Goal: Transaction & Acquisition: Purchase product/service

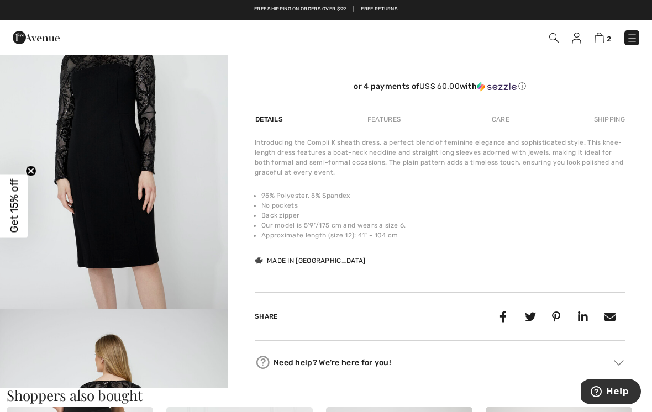
scroll to position [897, 0]
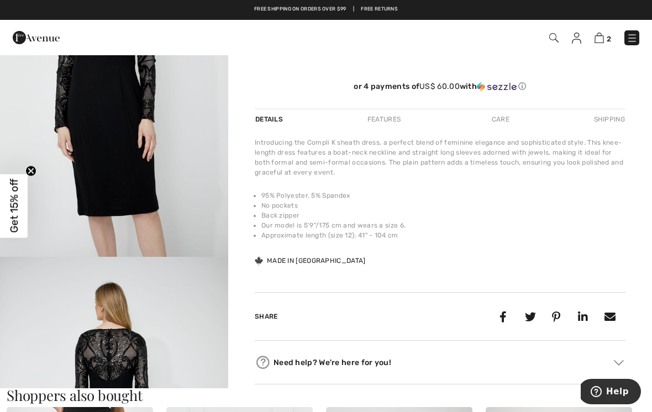
click at [143, 214] on img "3 / 4" at bounding box center [114, 86] width 228 height 343
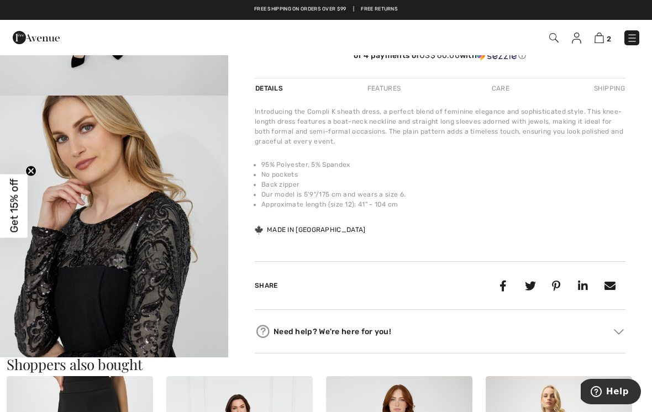
scroll to position [297, 0]
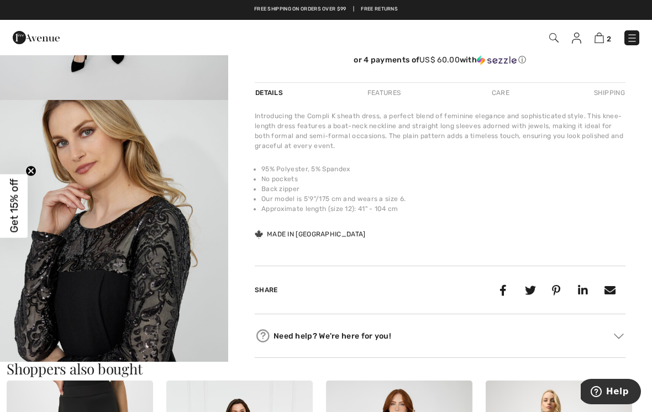
click at [145, 247] on img "2 / 4" at bounding box center [114, 271] width 228 height 343
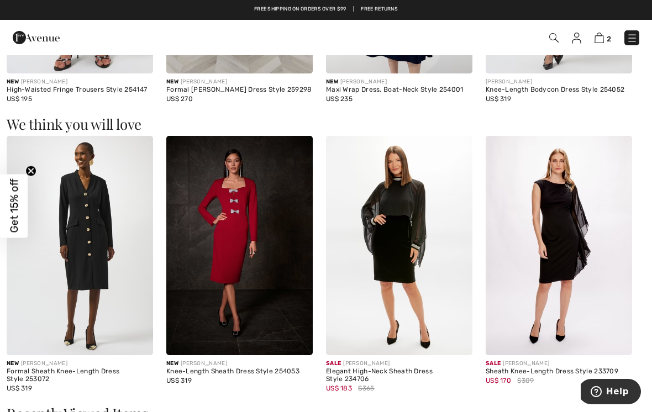
scroll to position [823, 0]
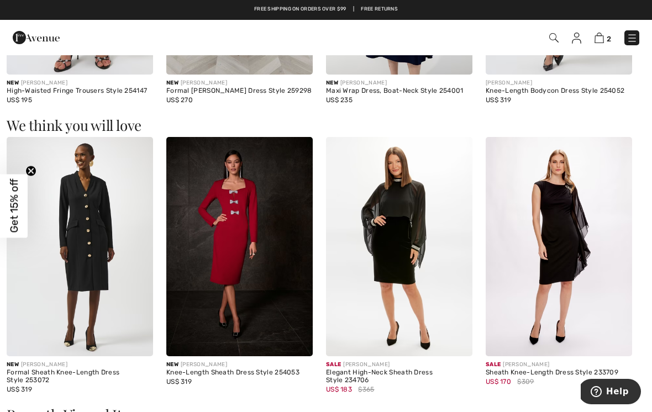
click at [596, 39] on img at bounding box center [599, 38] width 9 height 11
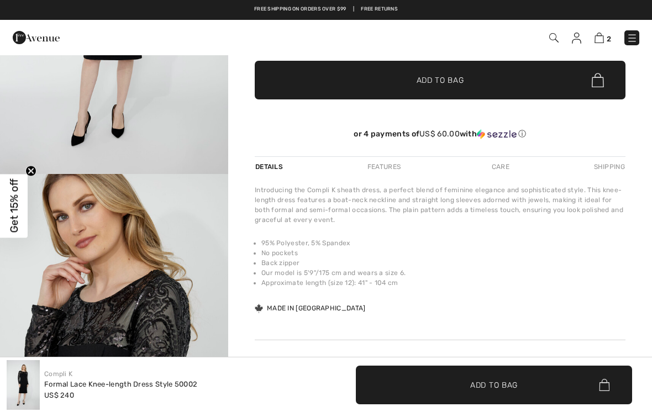
scroll to position [193, 0]
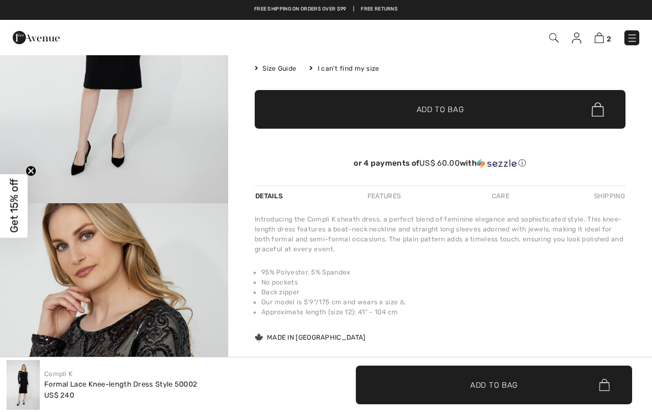
click at [454, 107] on span "Add to Bag" at bounding box center [441, 110] width 48 height 12
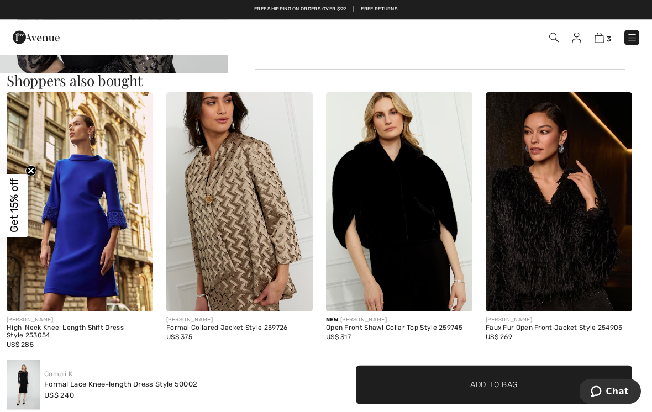
scroll to position [586, 0]
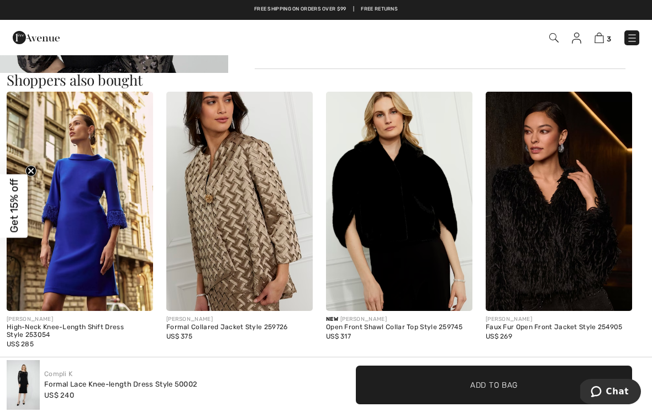
click at [275, 245] on img at bounding box center [239, 202] width 146 height 220
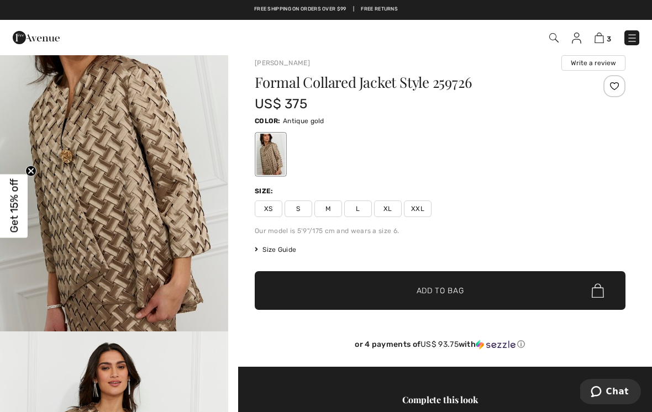
scroll to position [41, 0]
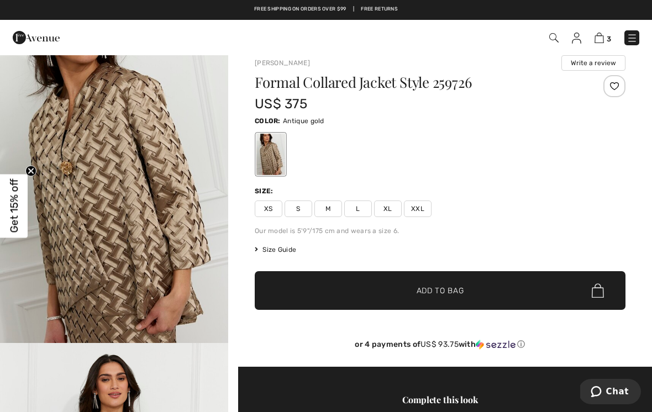
click at [172, 226] on img "1 / 4" at bounding box center [114, 172] width 228 height 343
